Goal: Use online tool/utility: Utilize a website feature to perform a specific function

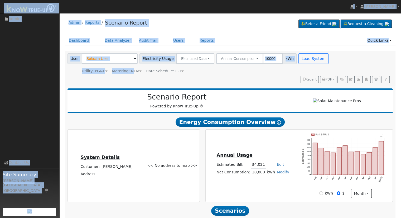
click at [171, 21] on div "Admin Reports Scenario Report Refer a Friend Request a Cleaning" at bounding box center [230, 24] width 331 height 16
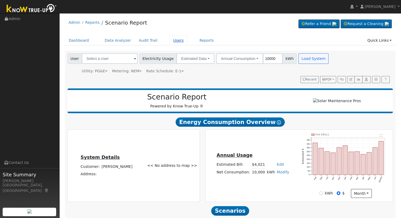
click at [173, 40] on link "Users" at bounding box center [178, 41] width 18 height 10
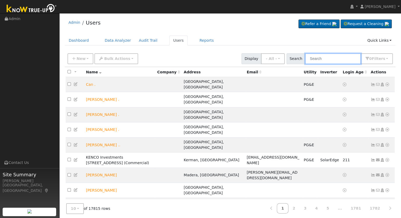
click at [330, 63] on input "text" at bounding box center [333, 58] width 56 height 11
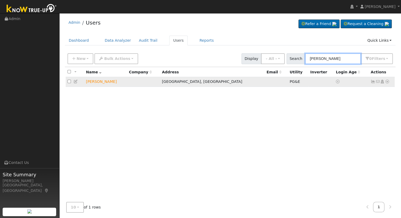
type input "[PERSON_NAME]"
click at [385, 81] on icon at bounding box center [387, 82] width 5 height 4
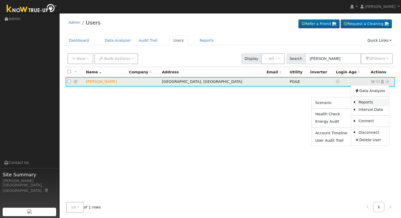
click at [368, 102] on link "Reports" at bounding box center [372, 102] width 34 height 7
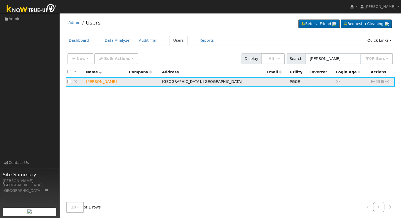
click at [385, 81] on icon at bounding box center [387, 82] width 5 height 4
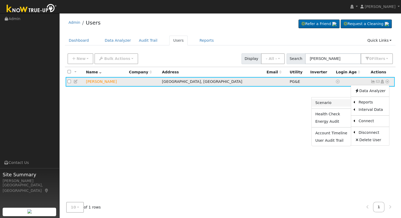
click at [343, 104] on link "Scenario" at bounding box center [330, 102] width 39 height 7
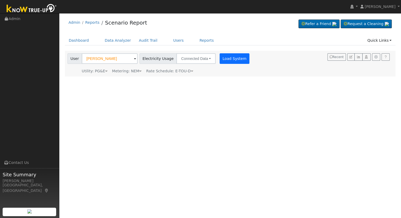
click at [223, 58] on div "Load System" at bounding box center [234, 58] width 33 height 11
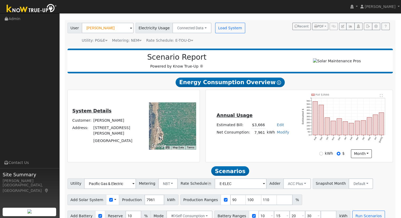
scroll to position [41, 0]
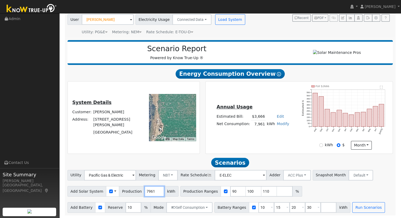
click at [151, 191] on input "7961" at bounding box center [154, 191] width 20 height 11
click at [146, 191] on input "7961" at bounding box center [154, 191] width 20 height 11
type input "14944"
click at [230, 189] on input "90" at bounding box center [238, 191] width 16 height 11
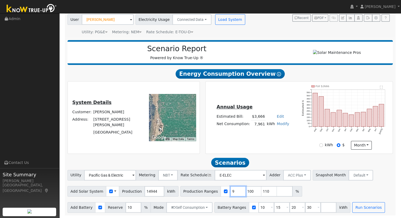
type input "100"
type input "110"
type input "1"
click at [224, 192] on input "checkbox" at bounding box center [226, 191] width 4 height 4
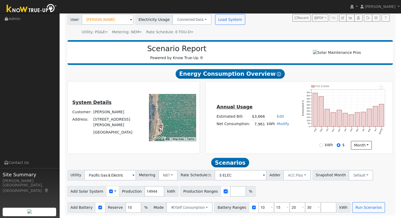
checkbox input "false"
click at [271, 206] on span at bounding box center [272, 207] width 2 height 6
click at [258, 210] on input "10" at bounding box center [266, 207] width 16 height 11
type input "15"
type input "20"
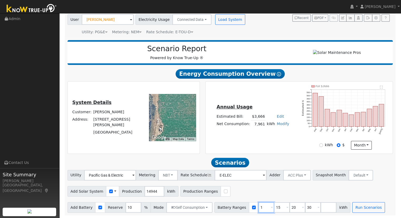
type input "30"
type input "20"
type input "30"
type input "3"
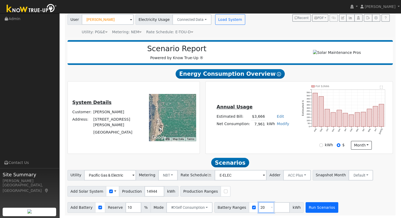
type input "20"
click at [305, 208] on button "Run Scenarios" at bounding box center [321, 207] width 32 height 11
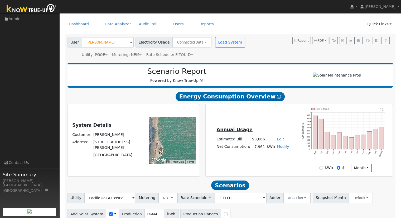
scroll to position [16, 0]
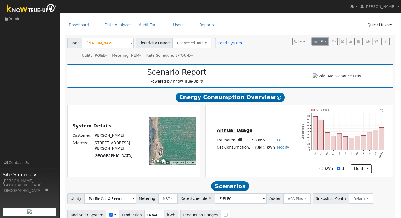
click at [323, 43] on span "PDF" at bounding box center [318, 42] width 9 height 4
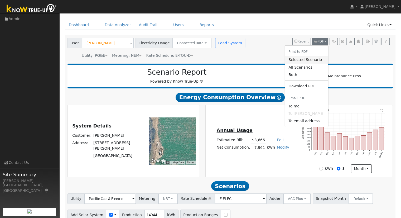
click at [311, 62] on link "Selected Scenario" at bounding box center [305, 59] width 43 height 7
